Goal: Task Accomplishment & Management: Use online tool/utility

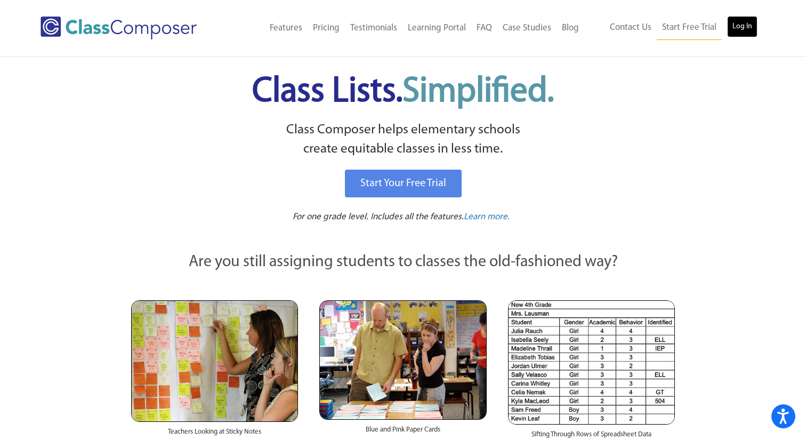
click at [728, 17] on link "Log In" at bounding box center [742, 26] width 30 height 21
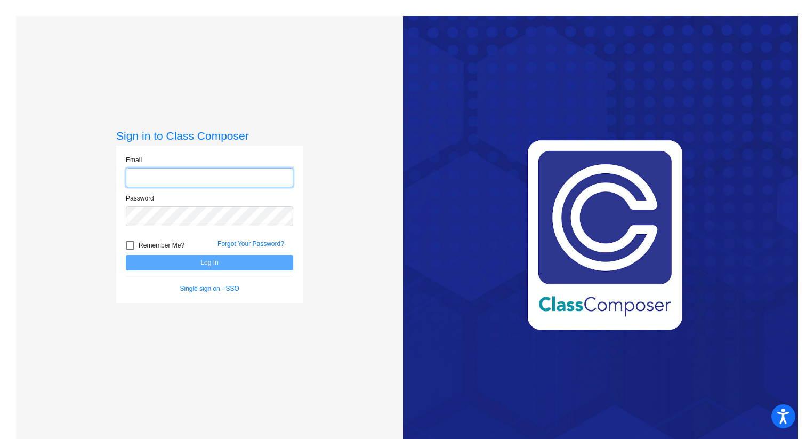
type input "[EMAIL_ADDRESS][DOMAIN_NAME]"
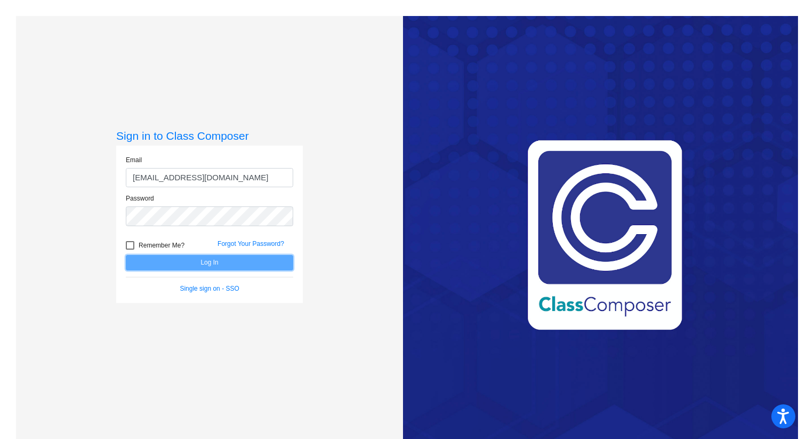
click at [221, 266] on button "Log In" at bounding box center [209, 262] width 167 height 15
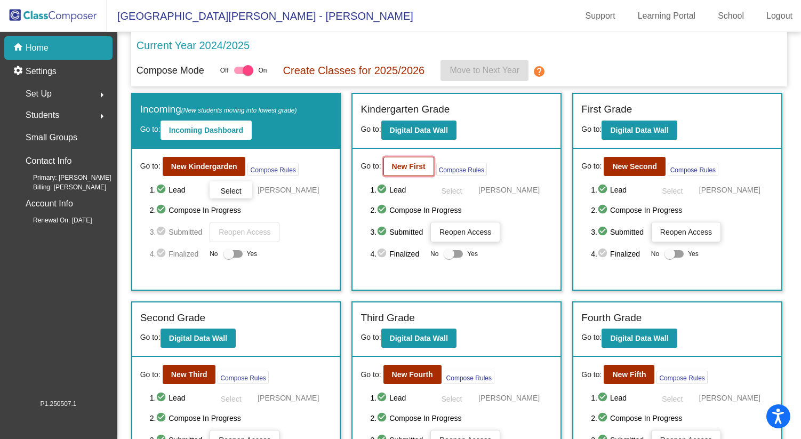
click at [411, 172] on button "New First" at bounding box center [408, 166] width 51 height 19
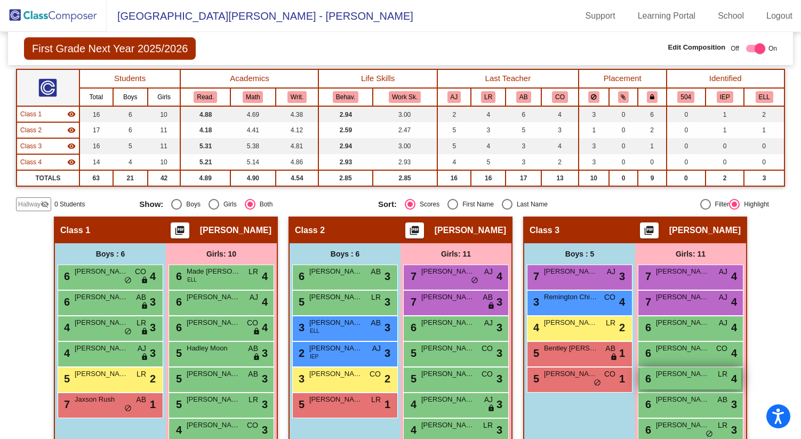
scroll to position [56, 0]
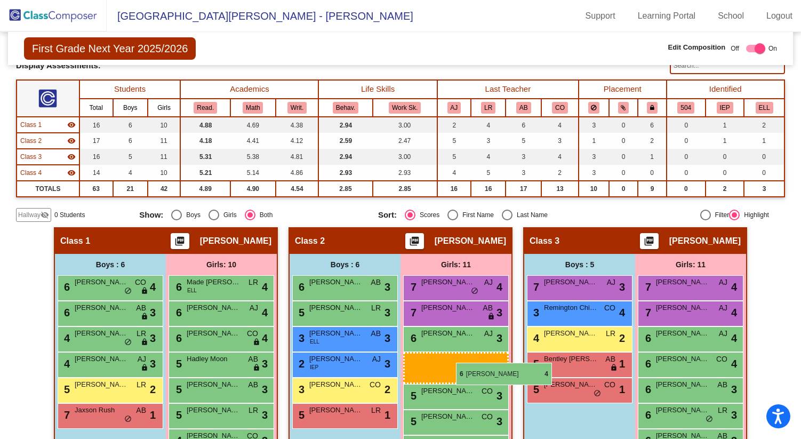
drag, startPoint x: 702, startPoint y: 389, endPoint x: 456, endPoint y: 363, distance: 247.8
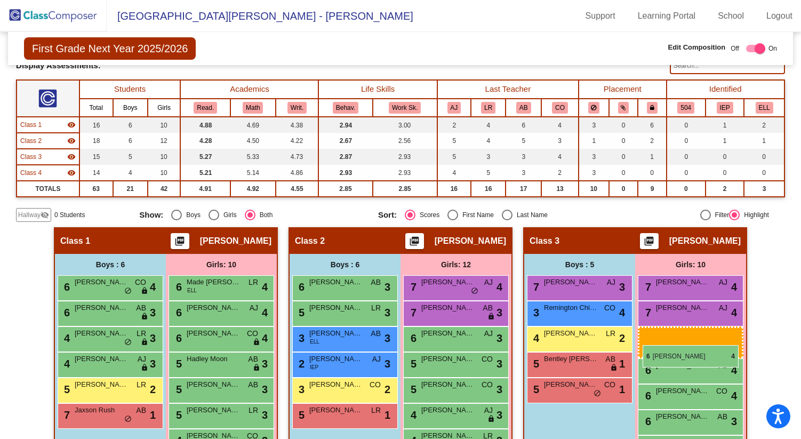
drag, startPoint x: 463, startPoint y: 342, endPoint x: 642, endPoint y: 345, distance: 179.2
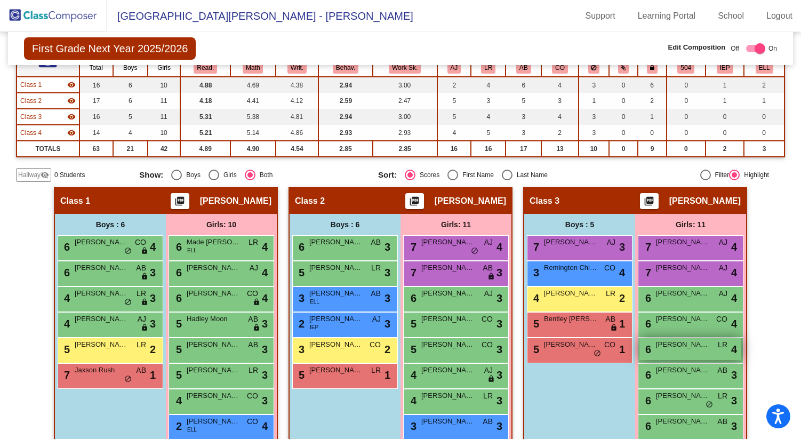
scroll to position [85, 0]
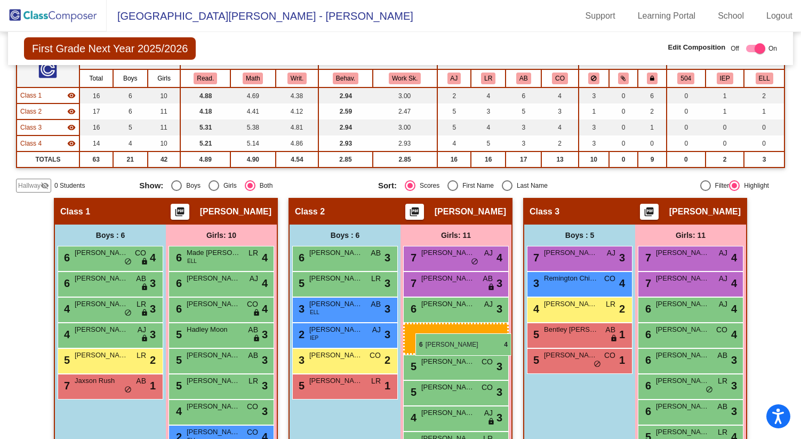
drag, startPoint x: 688, startPoint y: 363, endPoint x: 415, endPoint y: 333, distance: 274.6
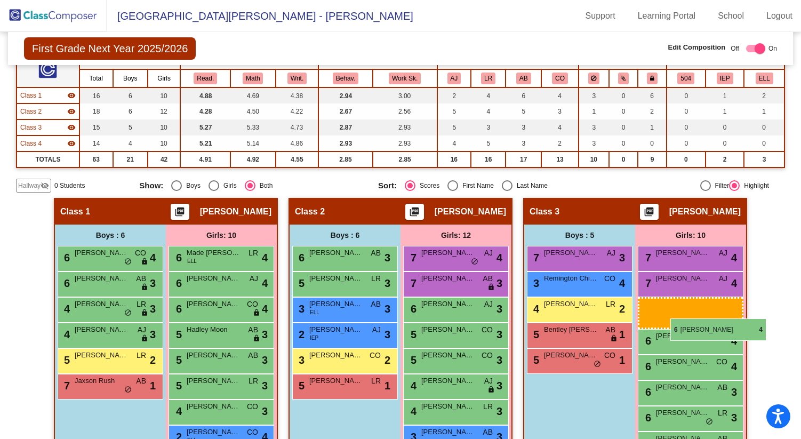
drag, startPoint x: 436, startPoint y: 310, endPoint x: 670, endPoint y: 318, distance: 234.2
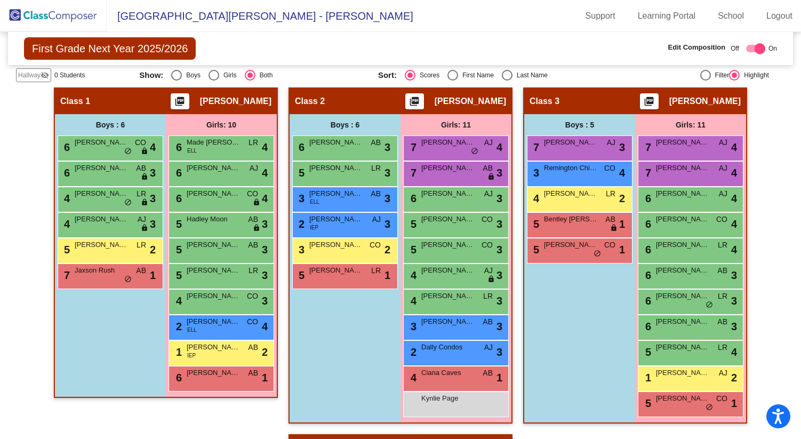
scroll to position [184, 0]
